Goal: Task Accomplishment & Management: Manage account settings

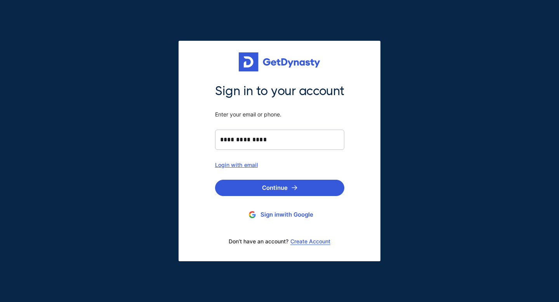
type input "**********"
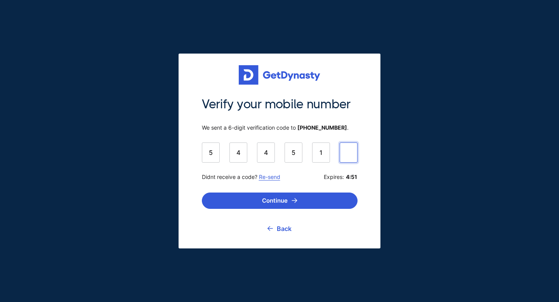
type input "******"
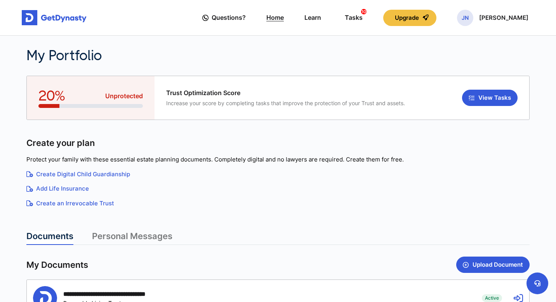
click at [278, 22] on link "Home" at bounding box center [274, 18] width 17 height 22
click at [66, 204] on link "Create an Irrevocable Trust" at bounding box center [277, 203] width 503 height 9
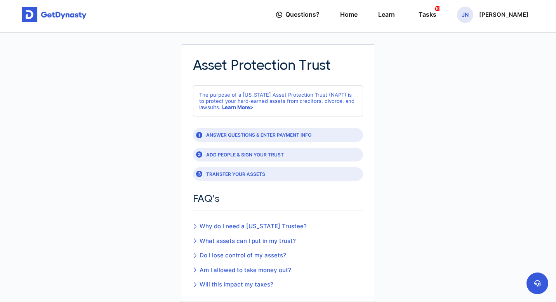
scroll to position [1, 0]
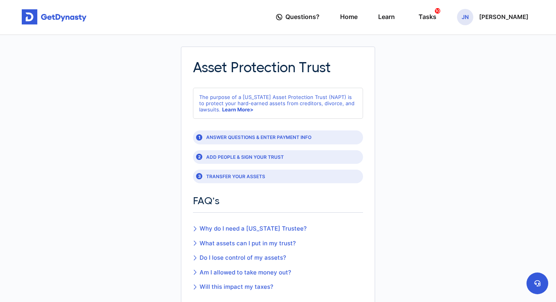
click at [242, 136] on div "1 ANSWER QUESTIONS & ENTER PAYMENT INFO" at bounding box center [278, 137] width 170 height 14
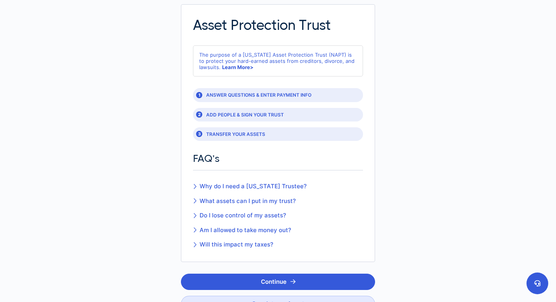
scroll to position [54, 0]
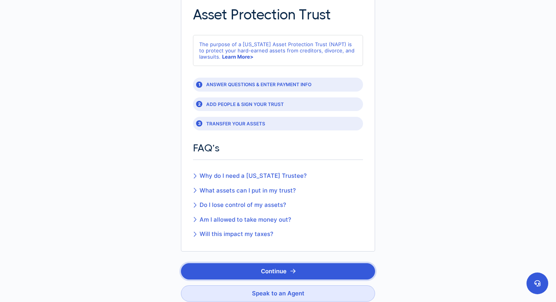
click at [279, 270] on button "Continue" at bounding box center [278, 271] width 194 height 16
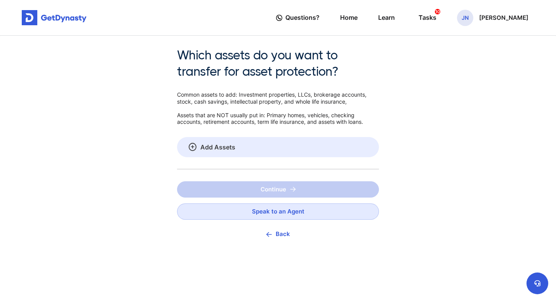
click at [226, 152] on link "Add Assets" at bounding box center [278, 147] width 202 height 20
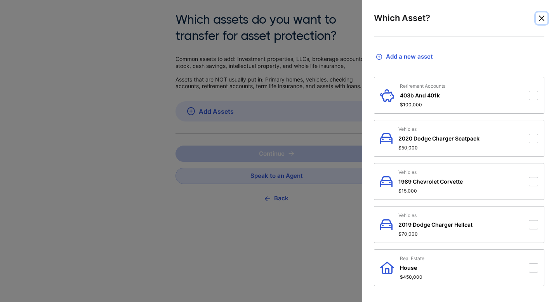
click at [541, 18] on button "Close" at bounding box center [542, 18] width 12 height 12
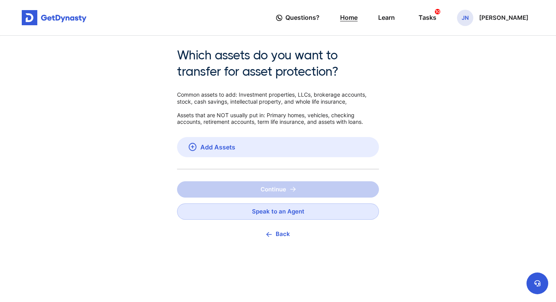
click at [353, 14] on link "Home" at bounding box center [348, 18] width 17 height 22
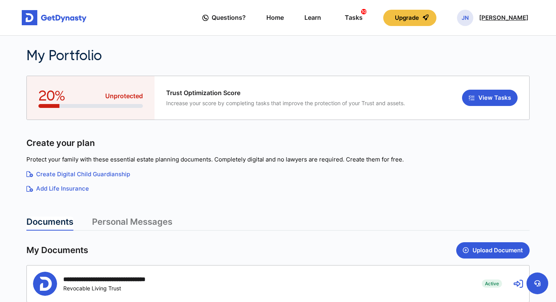
click at [467, 21] on span "JN" at bounding box center [465, 18] width 16 height 16
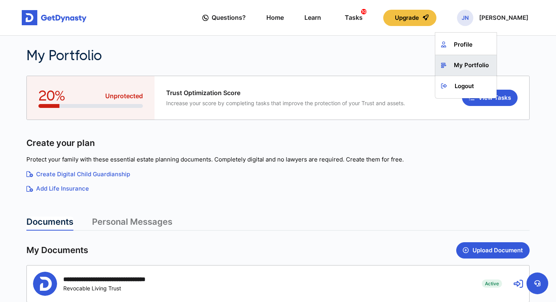
click at [469, 69] on link "My Portfolio" at bounding box center [465, 65] width 61 height 21
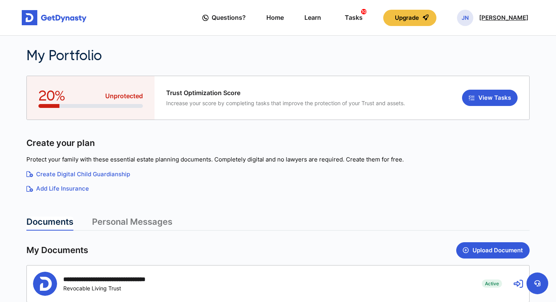
click at [466, 20] on span "JN" at bounding box center [465, 18] width 16 height 16
click at [358, 175] on link "Create Digital Child Guardianship" at bounding box center [277, 174] width 503 height 9
click at [468, 24] on span "JN" at bounding box center [465, 18] width 16 height 16
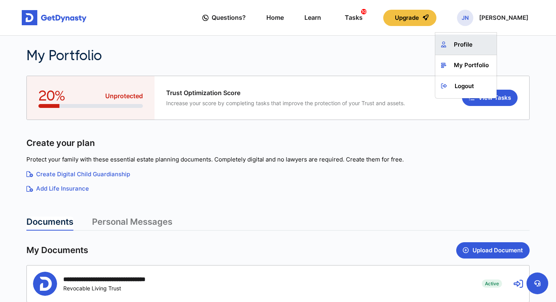
click at [463, 40] on link "Profile" at bounding box center [465, 45] width 61 height 21
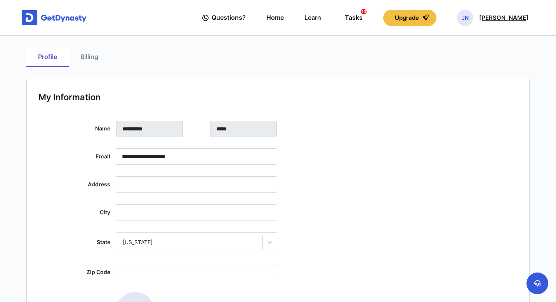
click at [504, 23] on div "JN [PERSON_NAME]" at bounding box center [492, 18] width 71 height 16
click at [465, 67] on link "My Portfolio" at bounding box center [465, 65] width 61 height 21
click at [411, 19] on button "Upgrade" at bounding box center [409, 18] width 53 height 16
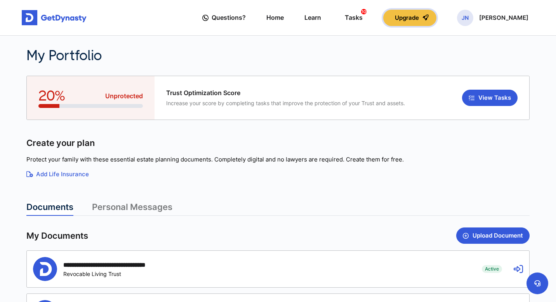
click at [432, 23] on button "Upgrade" at bounding box center [409, 18] width 53 height 16
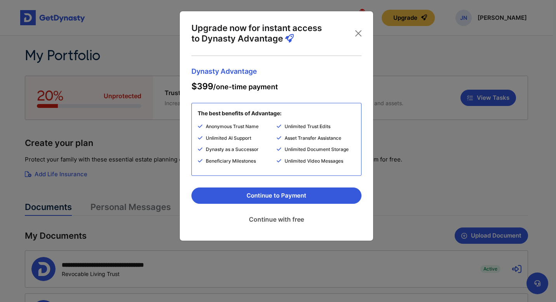
click at [277, 225] on link "Continue with free" at bounding box center [276, 219] width 170 height 19
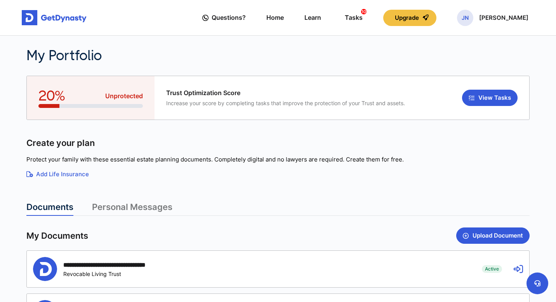
click at [61, 15] on img at bounding box center [54, 18] width 65 height 16
click at [509, 20] on p "[PERSON_NAME]" at bounding box center [503, 18] width 49 height 6
click at [354, 21] on div "Tasks 10" at bounding box center [354, 17] width 18 height 14
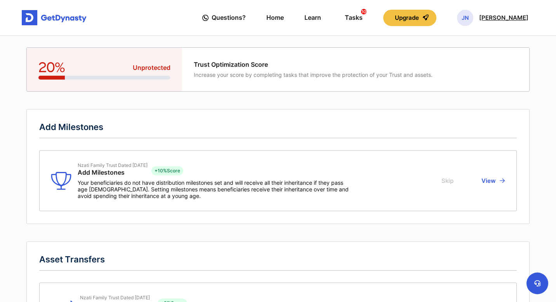
click at [484, 19] on p "Jean-Marie Nzati" at bounding box center [503, 18] width 49 height 6
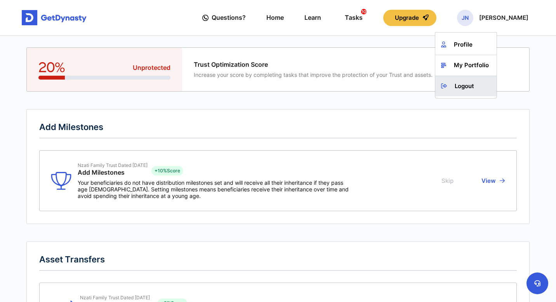
click at [467, 87] on link "Logout" at bounding box center [465, 86] width 61 height 21
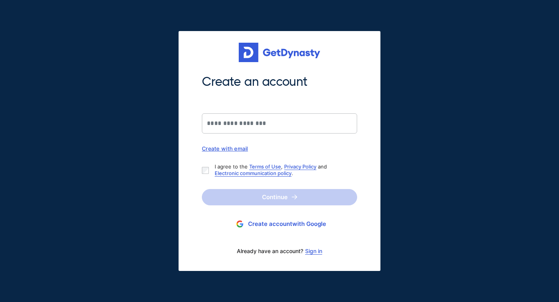
click at [285, 225] on button "Create account with Google" at bounding box center [279, 224] width 155 height 14
click at [301, 225] on button "Create account with Google" at bounding box center [279, 224] width 155 height 14
